Goal: Book appointment/travel/reservation

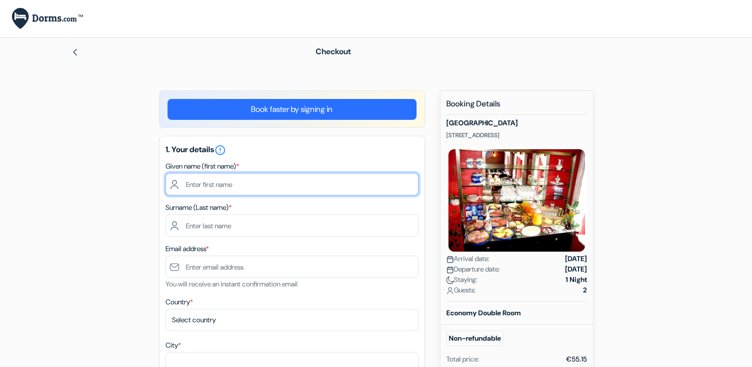
click at [248, 182] on input "text" at bounding box center [291, 184] width 253 height 22
type input "[PERSON_NAME]"
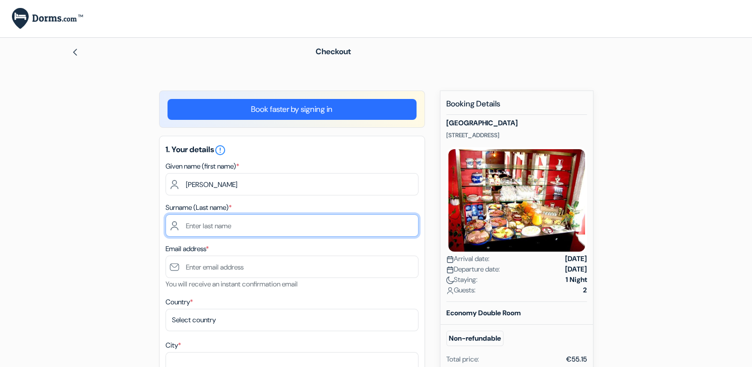
click at [221, 223] on input "text" at bounding box center [291, 225] width 253 height 22
type input "[PERSON_NAME]"
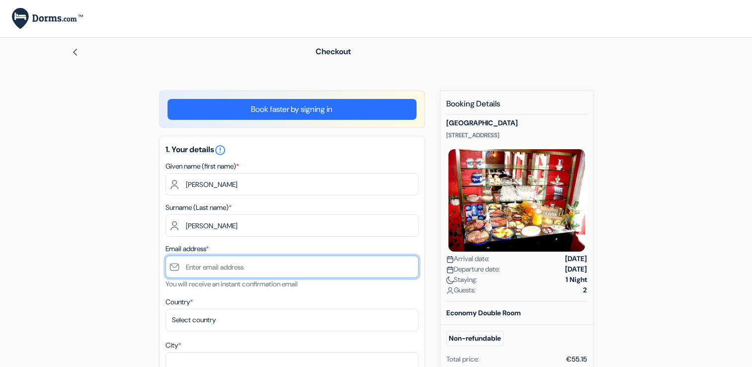
click at [203, 261] on input "text" at bounding box center [291, 266] width 253 height 22
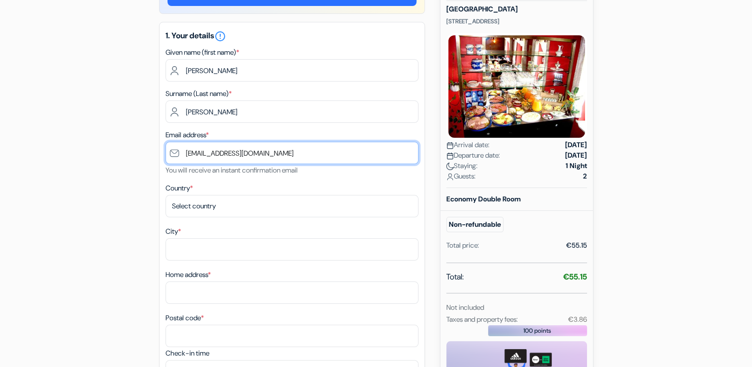
scroll to position [139, 0]
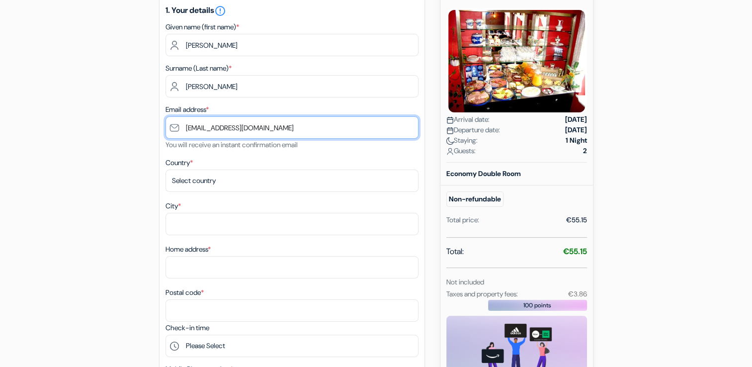
type input "[EMAIL_ADDRESS][DOMAIN_NAME]"
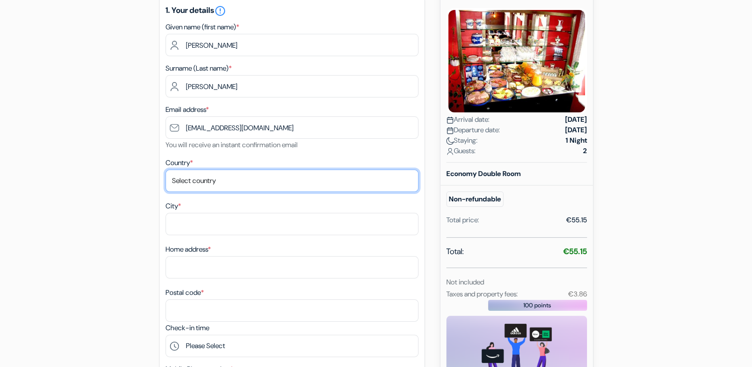
click at [244, 178] on select "Select country [GEOGRAPHIC_DATA] [GEOGRAPHIC_DATA] [GEOGRAPHIC_DATA] [GEOGRAPHI…" at bounding box center [291, 180] width 253 height 22
select select "de"
click at [165, 170] on select "Select country [GEOGRAPHIC_DATA] [GEOGRAPHIC_DATA] [GEOGRAPHIC_DATA] [GEOGRAPHI…" at bounding box center [291, 180] width 253 height 22
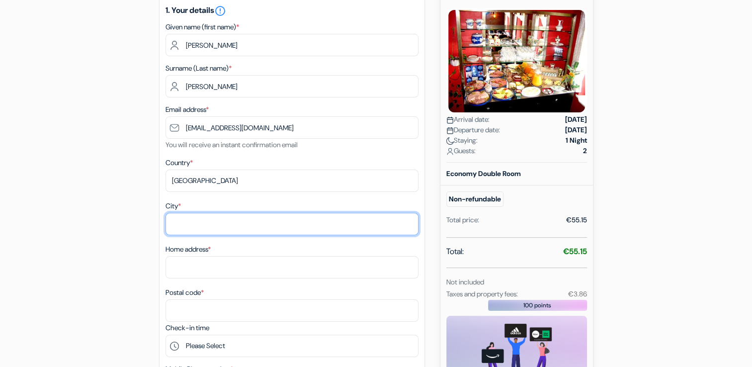
click at [183, 230] on input "City *" at bounding box center [291, 224] width 253 height 22
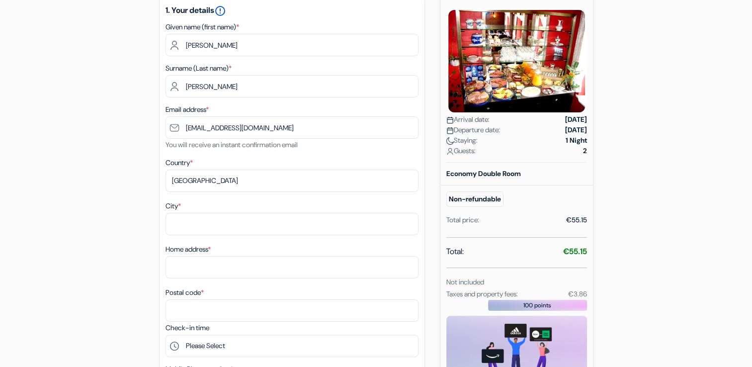
click at [226, 9] on icon "error_outline" at bounding box center [220, 11] width 12 height 12
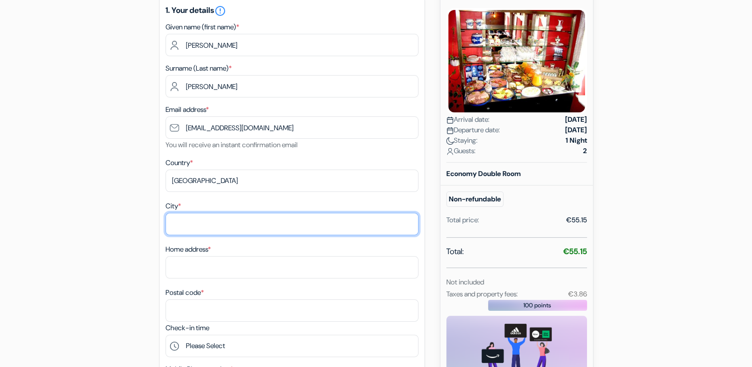
click at [212, 226] on input "City *" at bounding box center [291, 224] width 253 height 22
type input "sindelfingen"
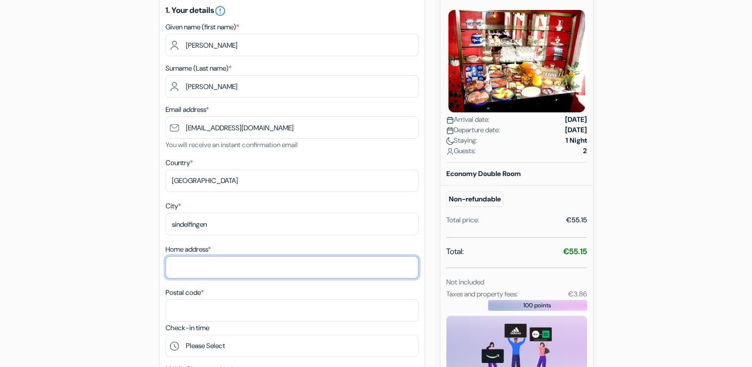
click at [190, 268] on input "Home address *" at bounding box center [291, 267] width 253 height 22
type input "p"
type input "[PERSON_NAME][STREET_ADDRESS]"
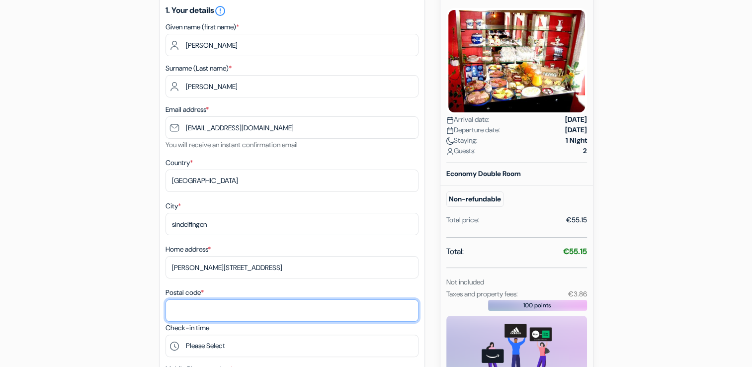
click at [194, 313] on input "Postal code *" at bounding box center [291, 310] width 253 height 22
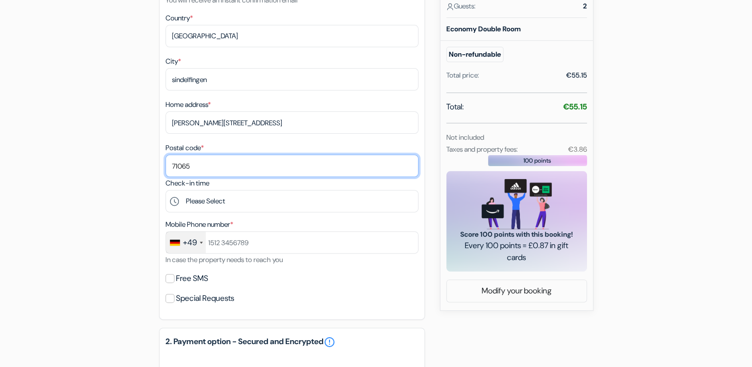
scroll to position [287, 0]
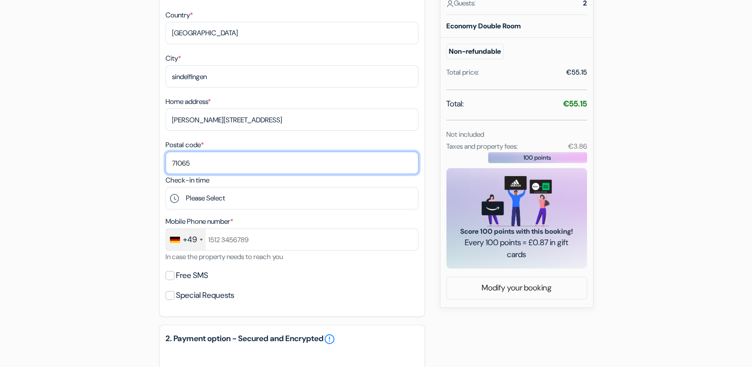
type input "71065"
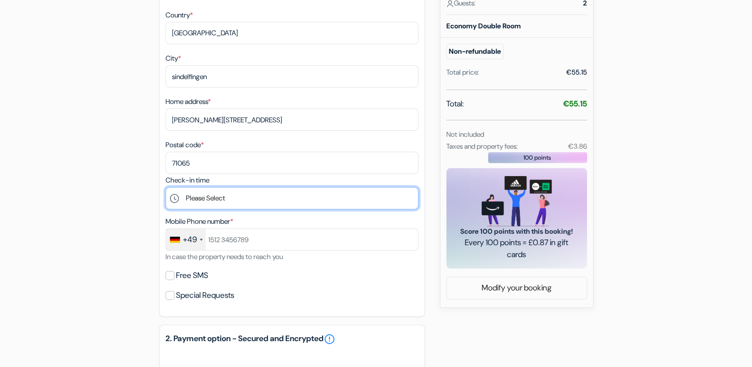
click at [215, 202] on select "Please Select 15:00 16:00 17:00 18:00 19:00 20:00 21:00 22:00 23:00" at bounding box center [291, 198] width 253 height 22
select select "16"
click at [165, 188] on select "Please Select 15:00 16:00 17:00 18:00 19:00 20:00 21:00 22:00 23:00" at bounding box center [291, 198] width 253 height 22
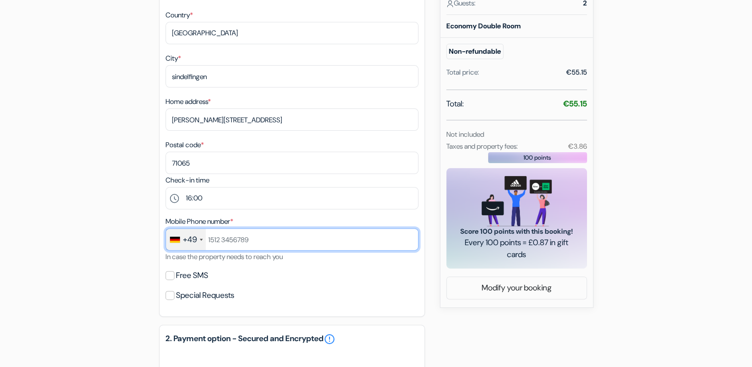
click at [229, 241] on input "text" at bounding box center [291, 239] width 253 height 22
type input "179 4921938"
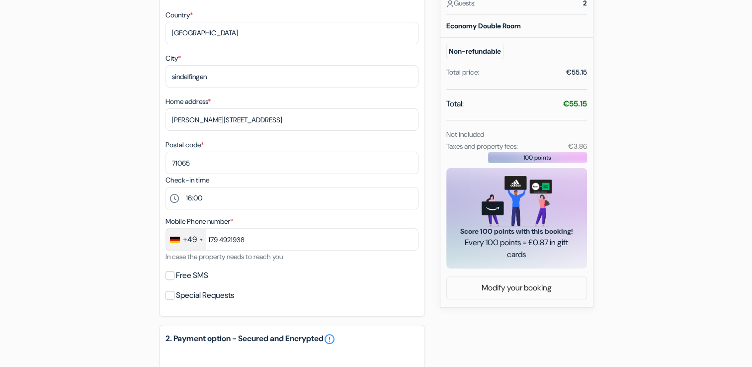
click at [177, 273] on label "Free SMS" at bounding box center [192, 275] width 32 height 14
click at [174, 273] on input "Free SMS" at bounding box center [169, 275] width 9 height 9
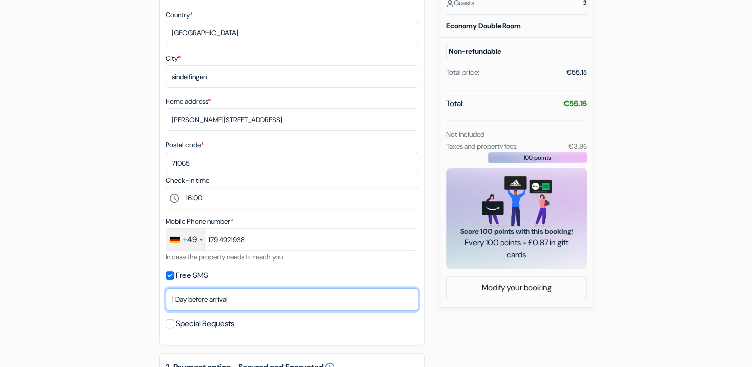
click at [250, 303] on select "No thank you Send now Arrival day 1 Day before arrival 2 Days before arrival 3 …" at bounding box center [291, 299] width 253 height 22
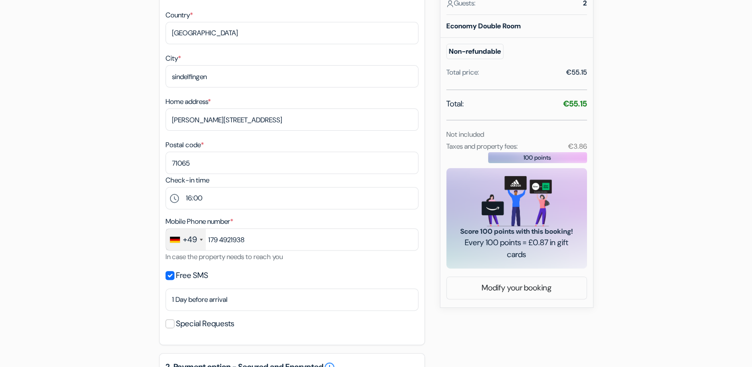
click at [91, 279] on div "add_box [GEOGRAPHIC_DATA] [STREET_ADDRESS] Property Details X" at bounding box center [376, 225] width 656 height 843
click at [169, 275] on input "Free SMS" at bounding box center [169, 275] width 9 height 9
checkbox input "false"
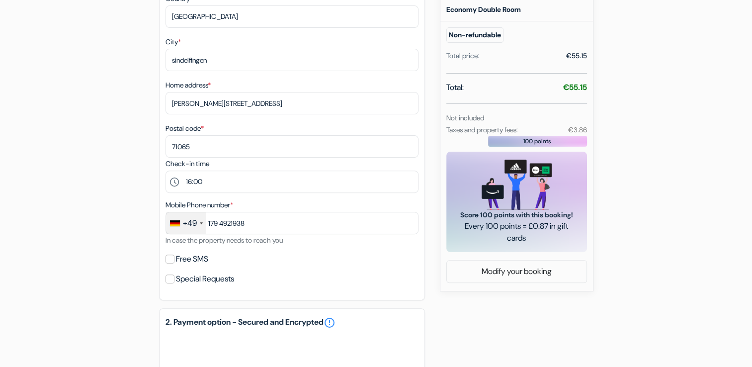
scroll to position [419, 0]
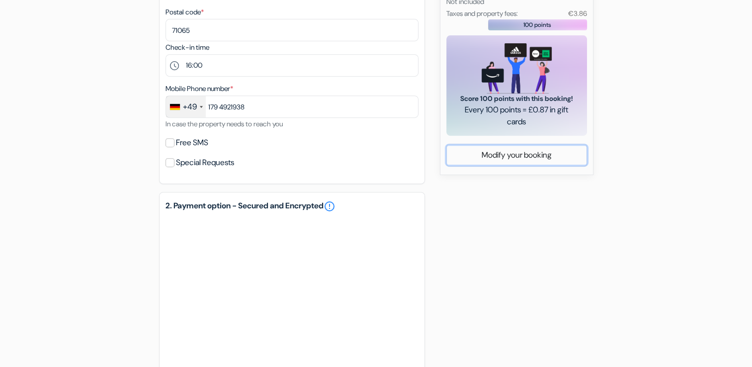
click at [549, 164] on link "Modify your booking" at bounding box center [517, 155] width 140 height 19
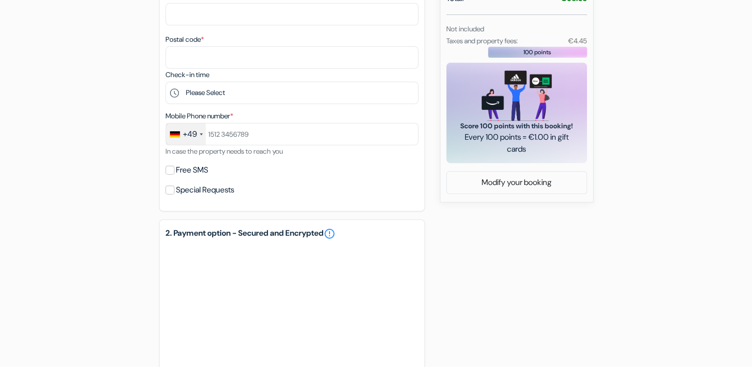
scroll to position [353, 0]
